Goal: Find specific page/section: Find specific page/section

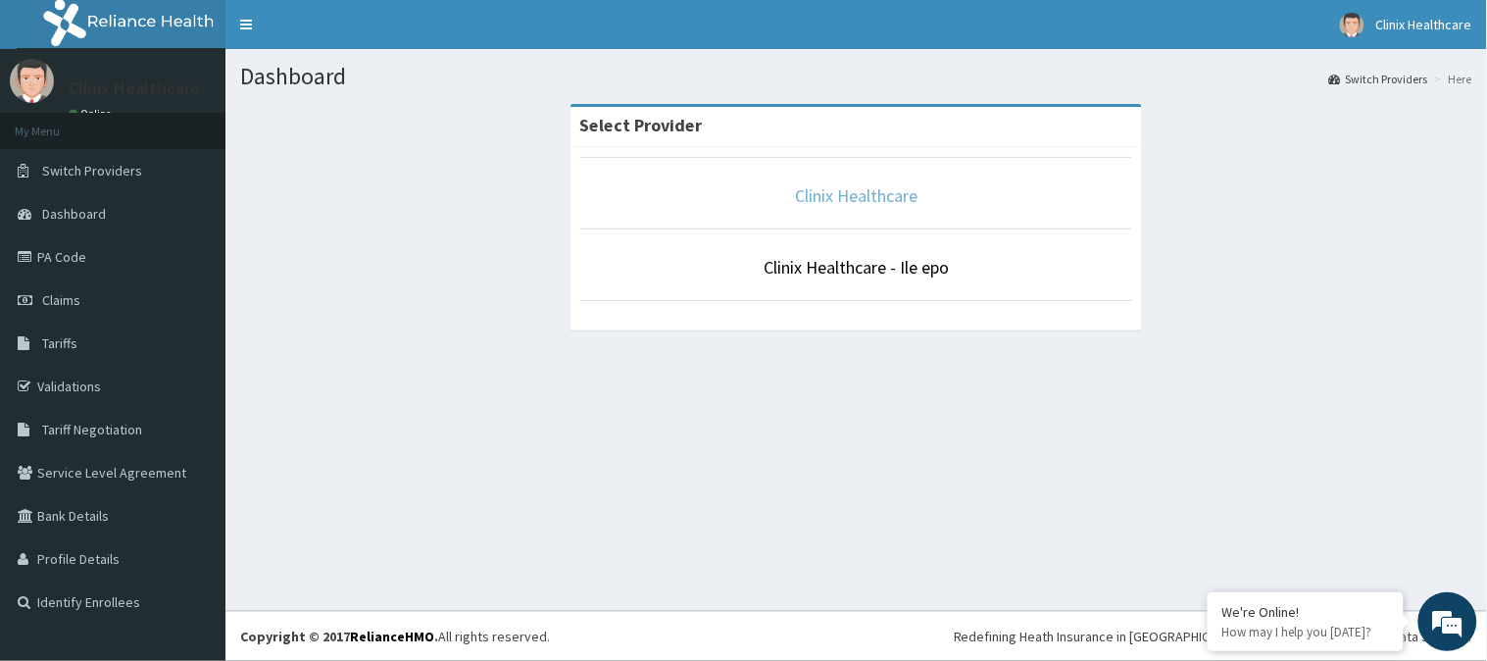
click at [841, 200] on link "Clinix Healthcare" at bounding box center [856, 195] width 123 height 23
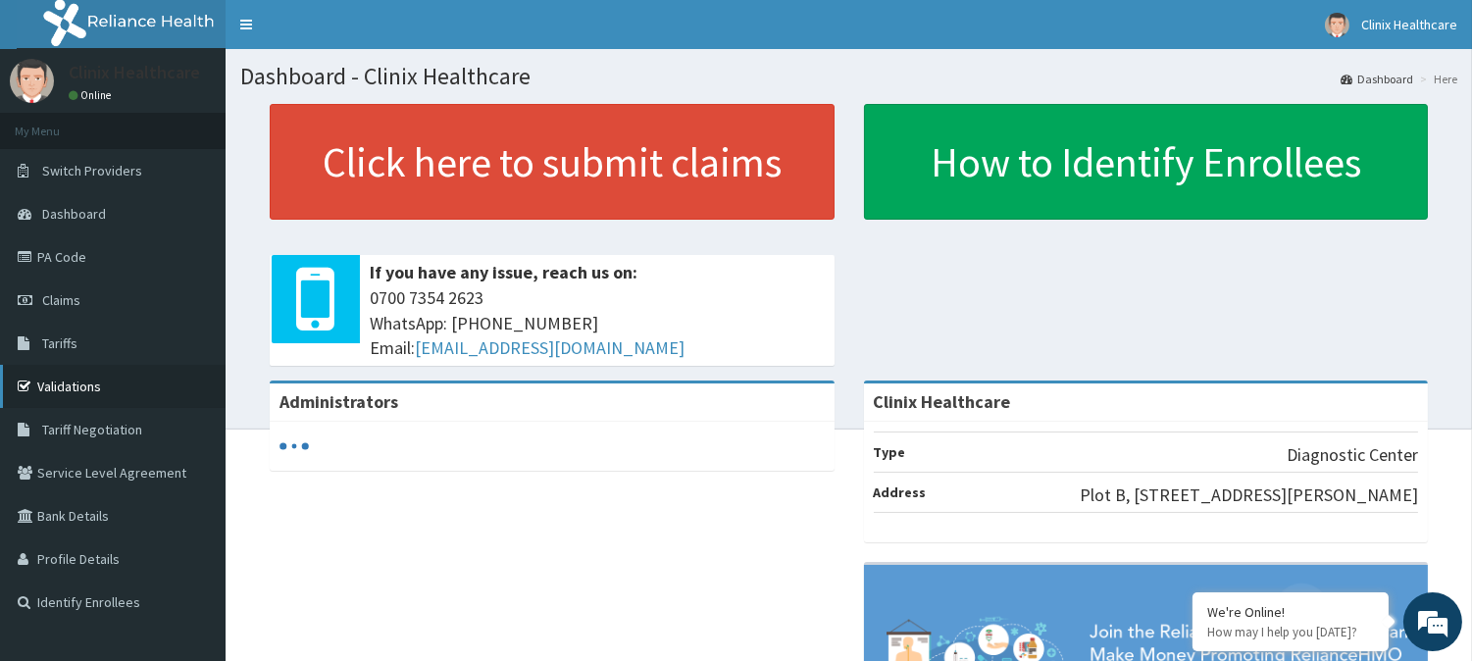
click at [88, 386] on link "Validations" at bounding box center [112, 386] width 225 height 43
